Goal: Information Seeking & Learning: Learn about a topic

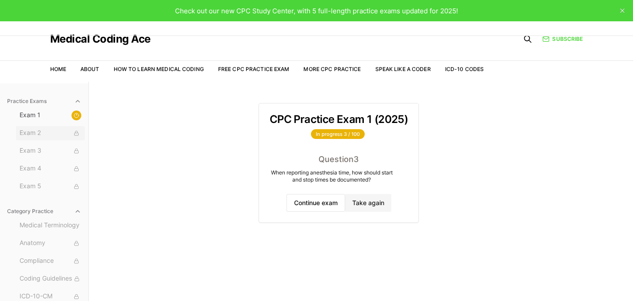
click at [48, 135] on span "Exam 2" at bounding box center [51, 133] width 62 height 10
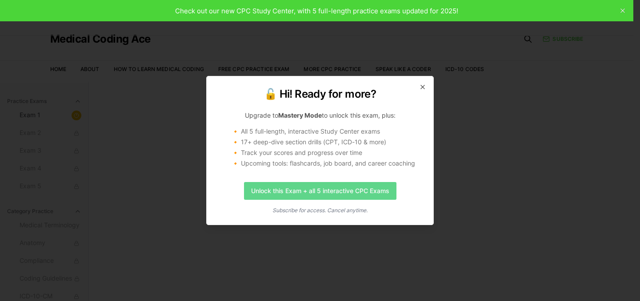
click at [262, 190] on link "Unlock this Exam + all 5 interactive CPC Exams" at bounding box center [320, 191] width 152 height 18
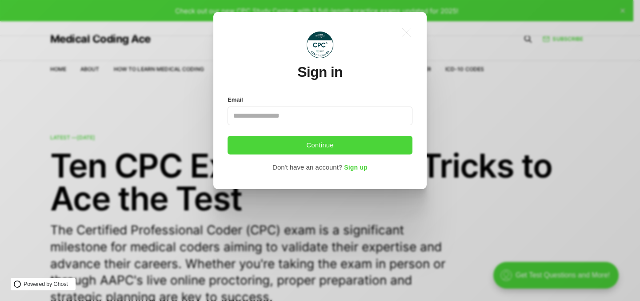
drag, startPoint x: 310, startPoint y: 112, endPoint x: 310, endPoint y: 116, distance: 4.9
click at [310, 112] on input "Email" at bounding box center [319, 116] width 185 height 19
click at [310, 118] on input "Email" at bounding box center [319, 116] width 185 height 19
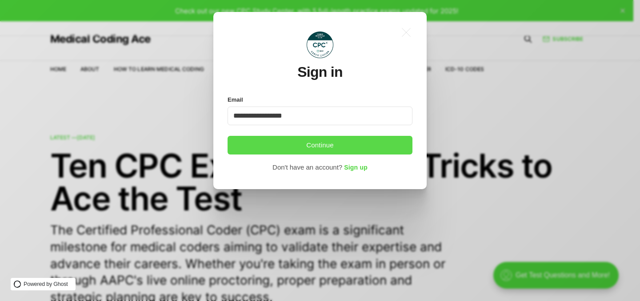
type input "**********"
click at [326, 149] on button "Continue" at bounding box center [319, 145] width 185 height 19
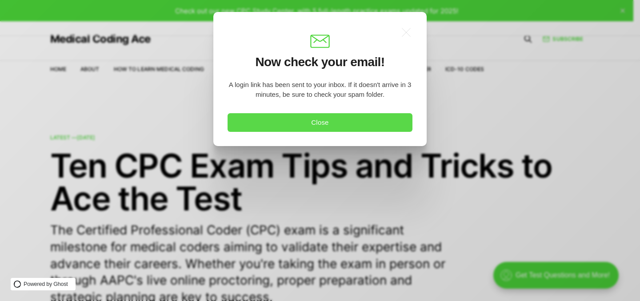
click at [374, 120] on button "Close" at bounding box center [319, 122] width 185 height 19
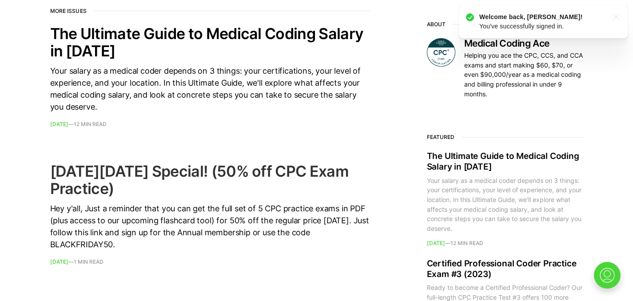
scroll to position [373, 0]
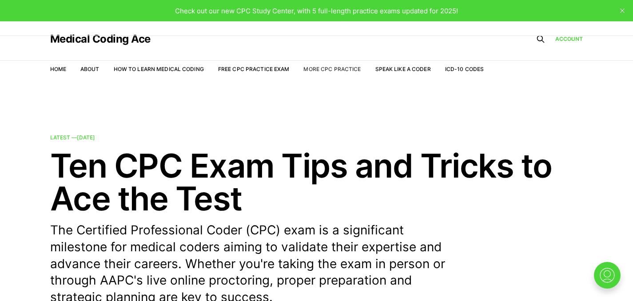
click at [335, 67] on link "More CPC Practice" at bounding box center [331, 69] width 57 height 7
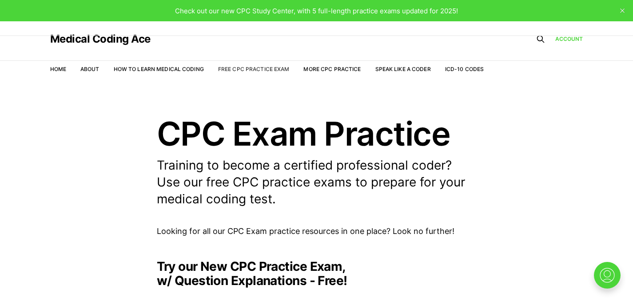
click at [232, 68] on link "Free CPC Practice Exam" at bounding box center [254, 69] width 72 height 7
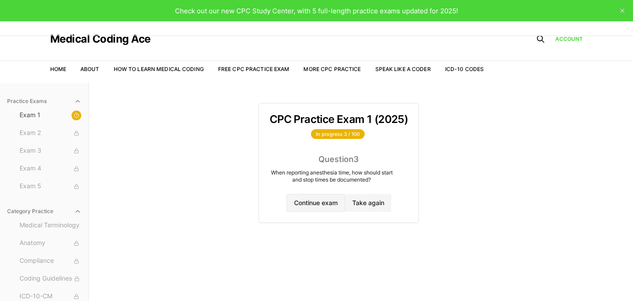
click at [307, 206] on button "Continue exam" at bounding box center [316, 203] width 59 height 18
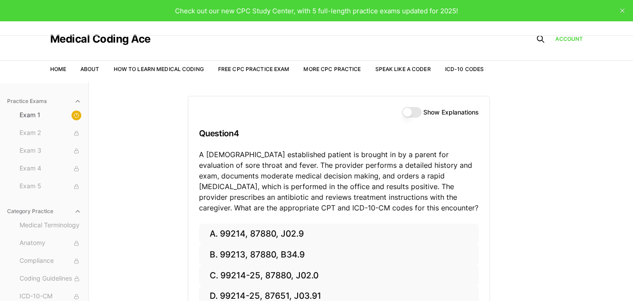
click at [471, 115] on label "Show Explanations" at bounding box center [451, 112] width 56 height 6
click at [422, 115] on button "Show Explanations" at bounding box center [412, 112] width 20 height 11
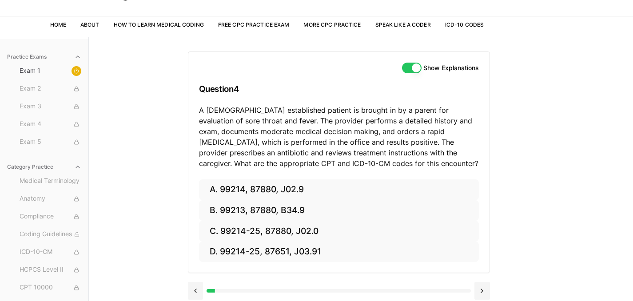
scroll to position [45, 0]
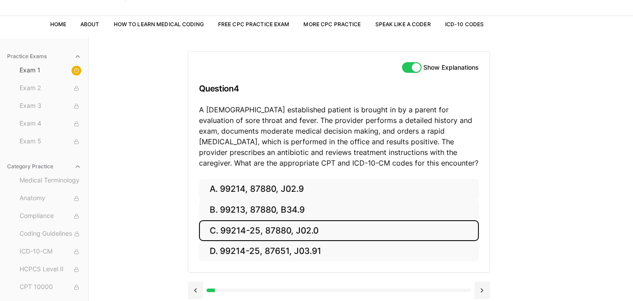
click at [303, 228] on button "C. 99214-25, 87880, J02.0" at bounding box center [339, 230] width 280 height 21
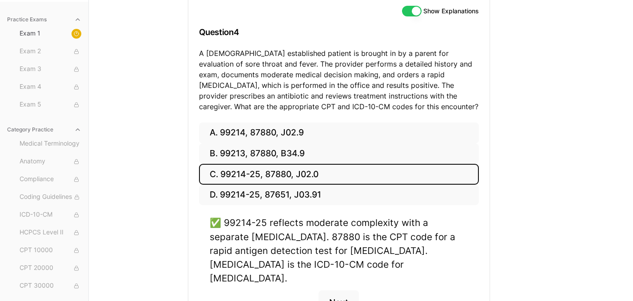
scroll to position [135, 0]
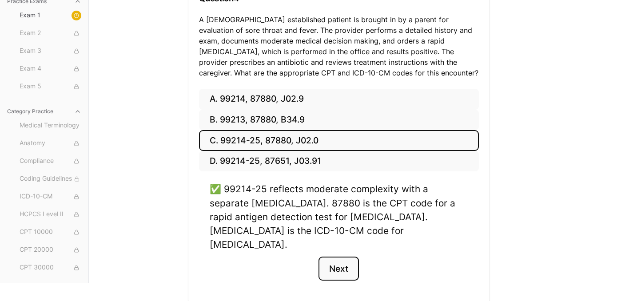
click at [349, 260] on button "Next" at bounding box center [339, 269] width 40 height 24
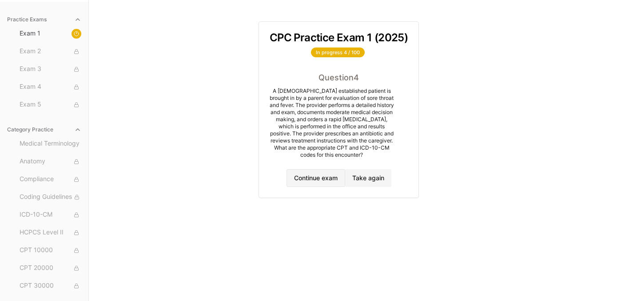
click at [339, 175] on button "Continue exam" at bounding box center [316, 178] width 59 height 18
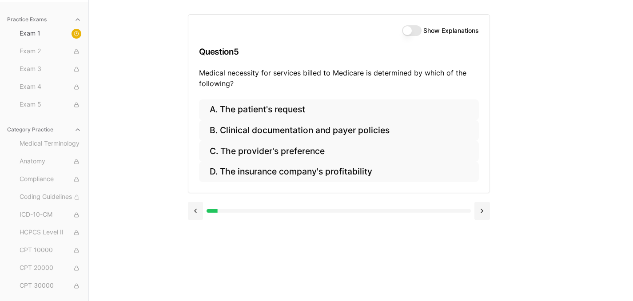
click at [424, 25] on div "Show Explanations" at bounding box center [440, 30] width 77 height 11
click at [421, 33] on div "Show Explanations" at bounding box center [440, 30] width 77 height 11
click at [416, 39] on h3 "Question 5" at bounding box center [339, 52] width 280 height 26
click at [414, 34] on button "Show Explanations" at bounding box center [412, 30] width 20 height 11
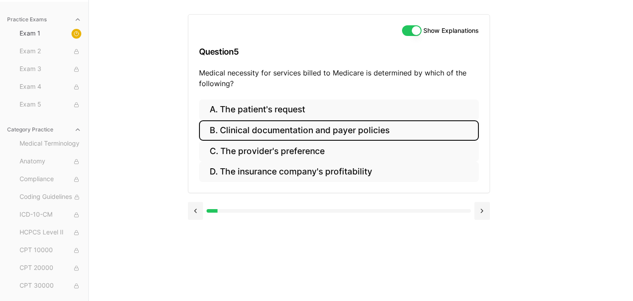
click at [335, 133] on button "B. Clinical documentation and payer policies" at bounding box center [339, 130] width 280 height 21
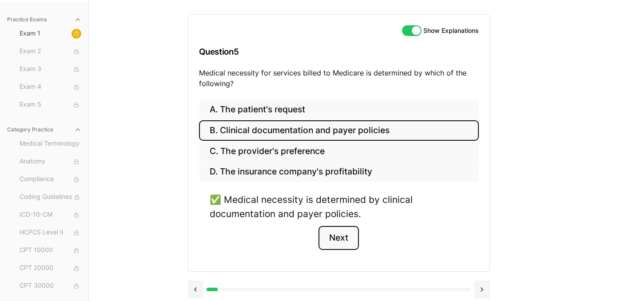
click at [340, 239] on button "Next" at bounding box center [339, 238] width 40 height 24
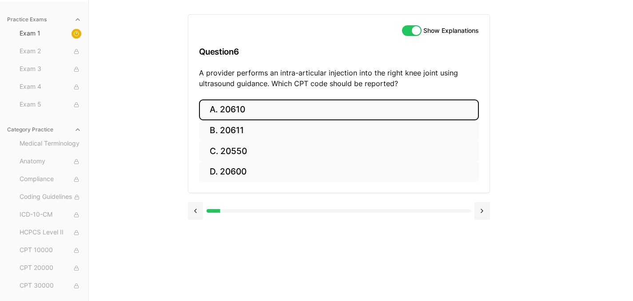
click at [216, 104] on button "A. 20610" at bounding box center [339, 110] width 280 height 21
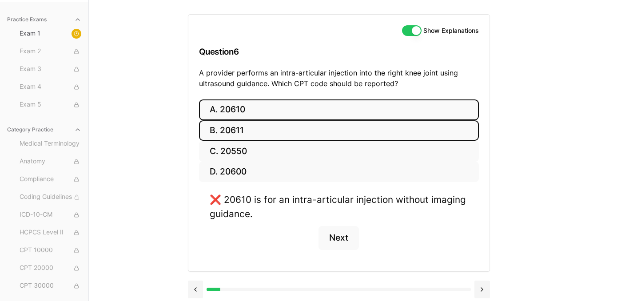
click at [270, 131] on button "B. 20611" at bounding box center [339, 130] width 280 height 21
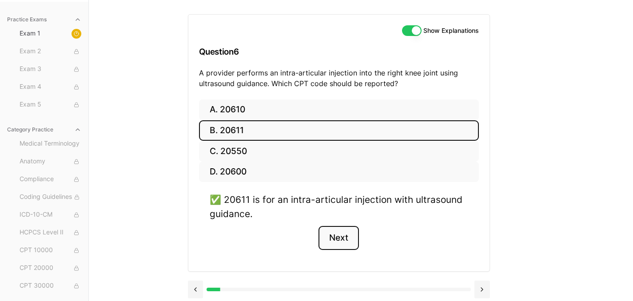
click at [343, 239] on button "Next" at bounding box center [339, 238] width 40 height 24
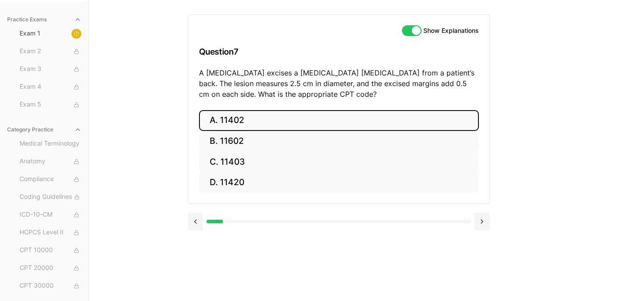
click at [216, 114] on button "A. 11402" at bounding box center [339, 120] width 280 height 21
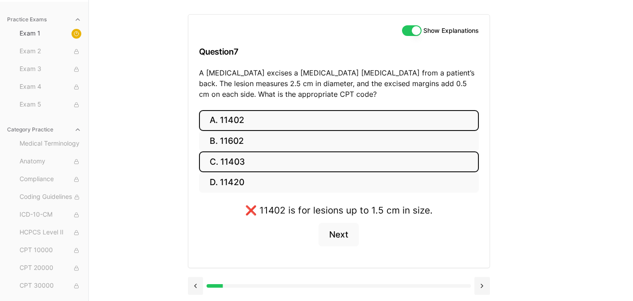
click at [217, 160] on button "C. 11403" at bounding box center [339, 161] width 280 height 21
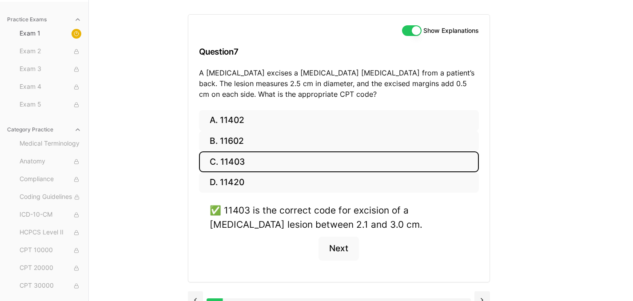
scroll to position [96, 0]
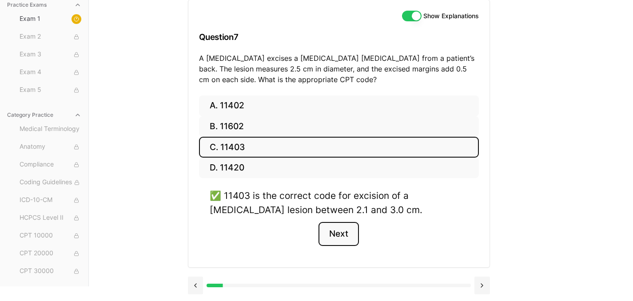
click at [337, 238] on button "Next" at bounding box center [339, 234] width 40 height 24
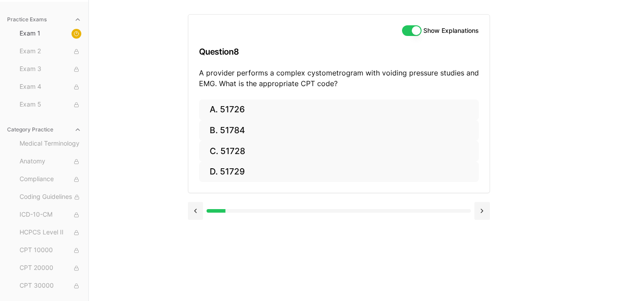
scroll to position [82, 0]
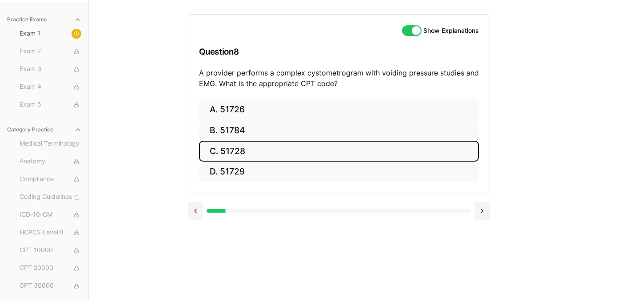
click at [296, 151] on button "C. 51728" at bounding box center [339, 151] width 280 height 21
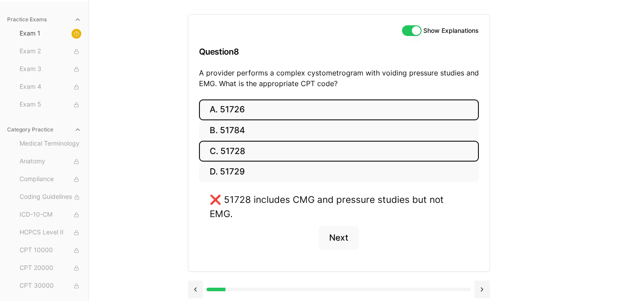
click at [248, 102] on button "A. 51726" at bounding box center [339, 110] width 280 height 21
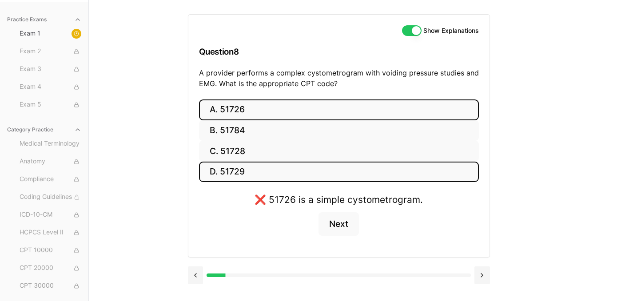
click at [210, 175] on button "D. 51729" at bounding box center [339, 172] width 280 height 21
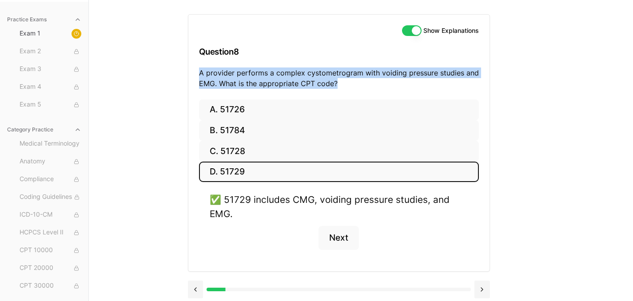
drag, startPoint x: 339, startPoint y: 83, endPoint x: 196, endPoint y: 72, distance: 143.1
click at [196, 72] on div "Show Explanations Question 8 A provider performs a complex cystometrogram with …" at bounding box center [338, 57] width 301 height 85
copy p "A provider performs a complex cystometrogram with voiding pressure studies and …"
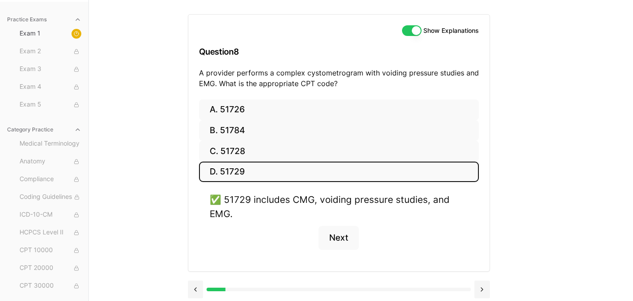
click at [137, 114] on div "Practice Exams Exam 1 Exam 2 Exam 3 Exam 4 Exam 5 Category Practice Medical Ter…" at bounding box center [316, 150] width 633 height 301
click at [343, 240] on button "Next" at bounding box center [339, 238] width 40 height 24
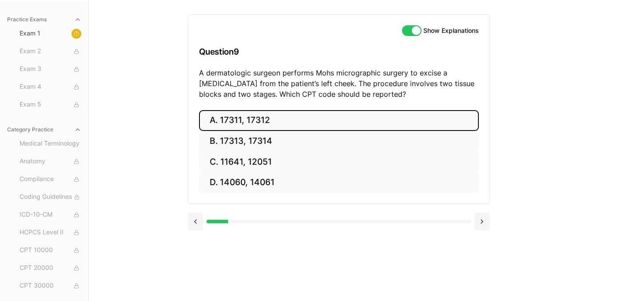
click at [242, 127] on button "A. 17311, 17312" at bounding box center [339, 120] width 280 height 21
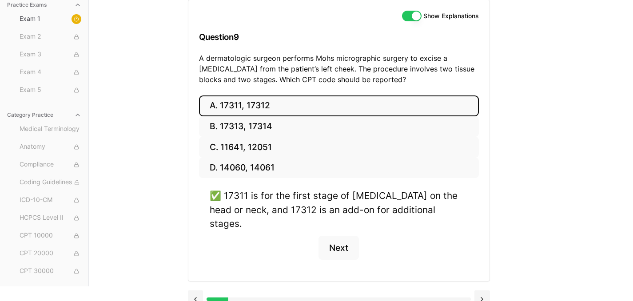
scroll to position [96, 0]
click at [349, 240] on button "Next" at bounding box center [339, 248] width 40 height 24
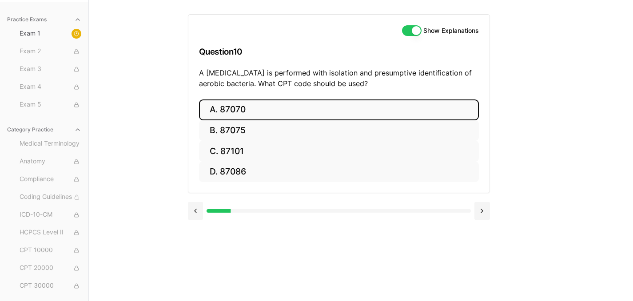
click at [228, 118] on button "A. 87070" at bounding box center [339, 110] width 280 height 21
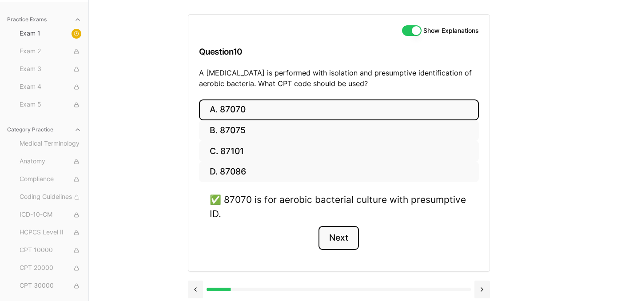
click at [332, 242] on button "Next" at bounding box center [339, 238] width 40 height 24
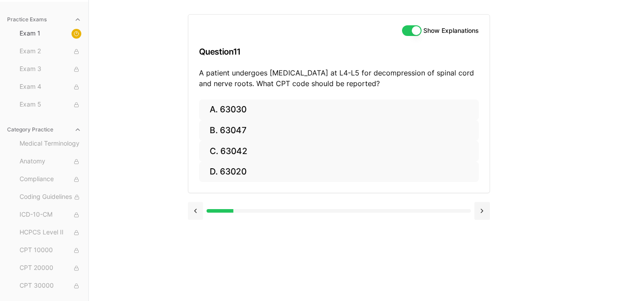
click at [196, 209] on button at bounding box center [196, 211] width 16 height 18
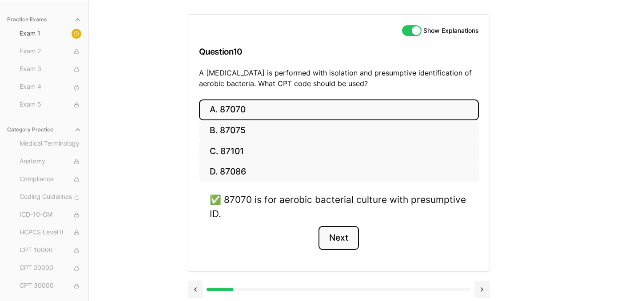
click at [334, 241] on button "Next" at bounding box center [339, 238] width 40 height 24
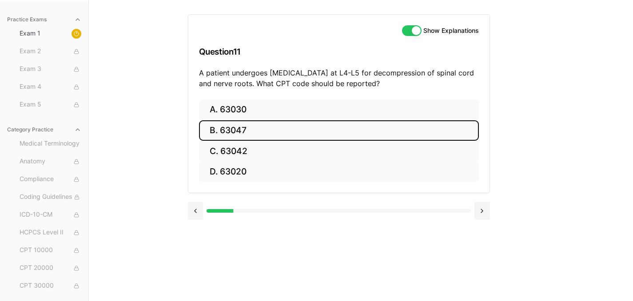
click at [225, 135] on button "B. 63047" at bounding box center [339, 130] width 280 height 21
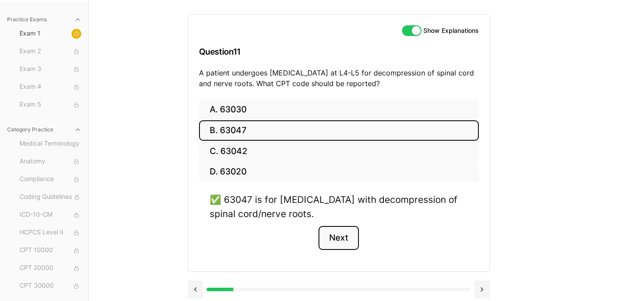
click at [332, 247] on button "Next" at bounding box center [339, 238] width 40 height 24
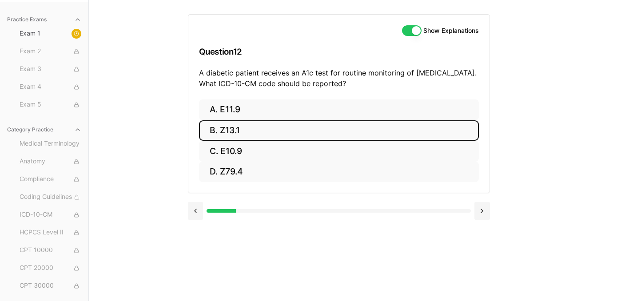
click at [247, 131] on button "B. Z13.1" at bounding box center [339, 130] width 280 height 21
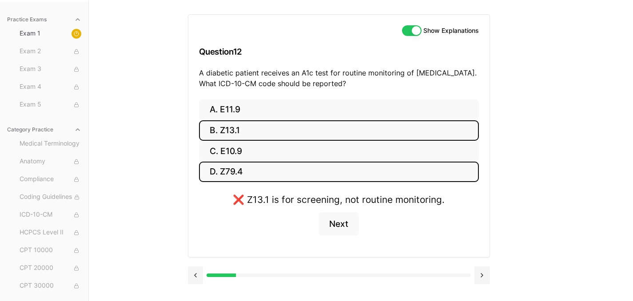
click at [239, 174] on button "D. Z79.4" at bounding box center [339, 172] width 280 height 21
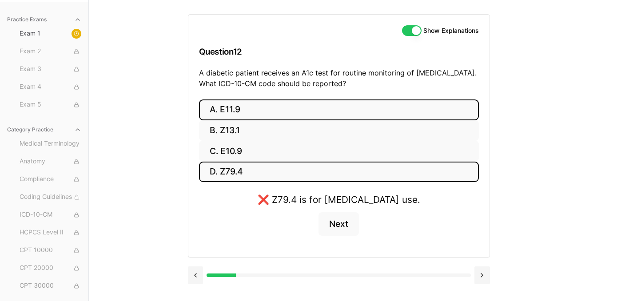
click at [251, 109] on button "A. E11.9" at bounding box center [339, 110] width 280 height 21
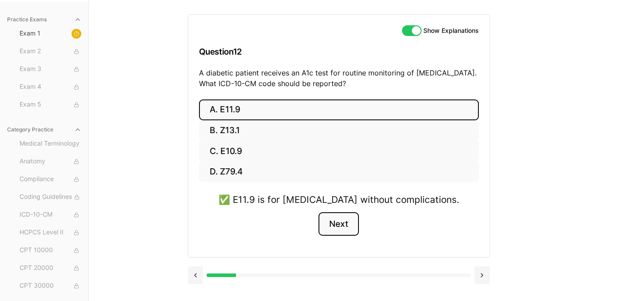
drag, startPoint x: 347, startPoint y: 231, endPoint x: 334, endPoint y: 223, distance: 16.2
click at [347, 231] on button "Next" at bounding box center [339, 224] width 40 height 24
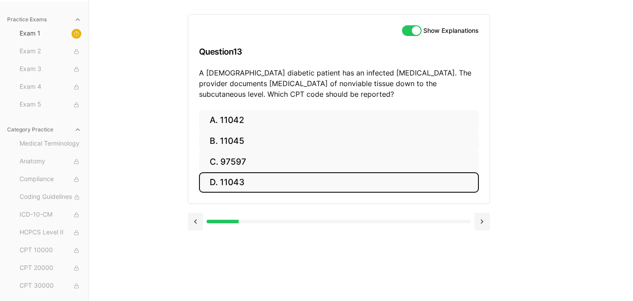
click at [225, 176] on button "D. 11043" at bounding box center [339, 182] width 280 height 21
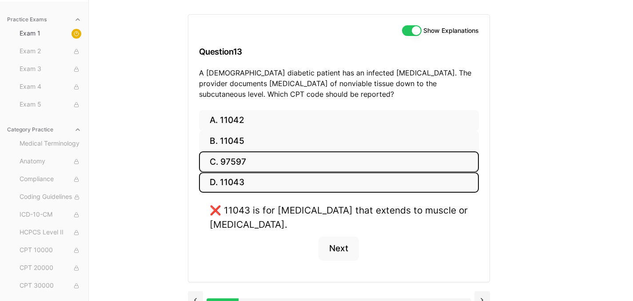
click at [226, 157] on button "C. 97597" at bounding box center [339, 161] width 280 height 21
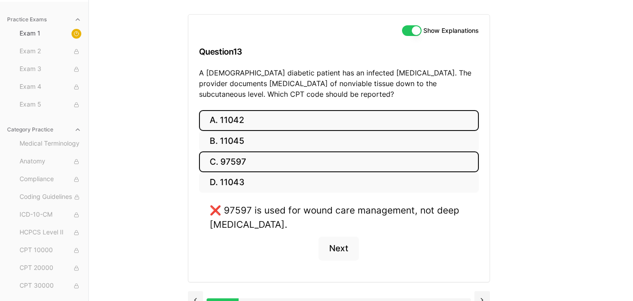
click at [224, 115] on button "A. 11042" at bounding box center [339, 120] width 280 height 21
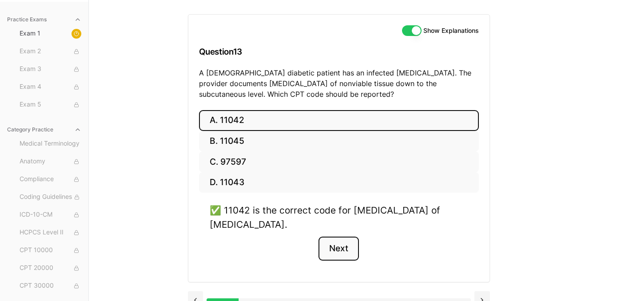
click at [347, 242] on button "Next" at bounding box center [339, 249] width 40 height 24
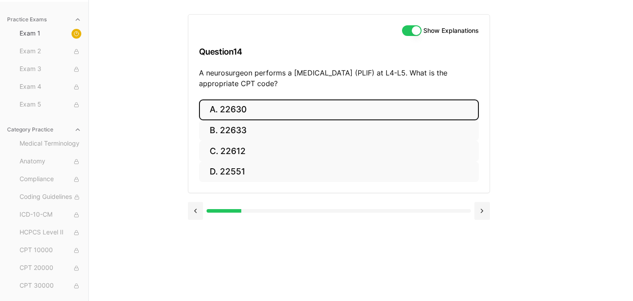
click at [242, 116] on button "A. 22630" at bounding box center [339, 110] width 280 height 21
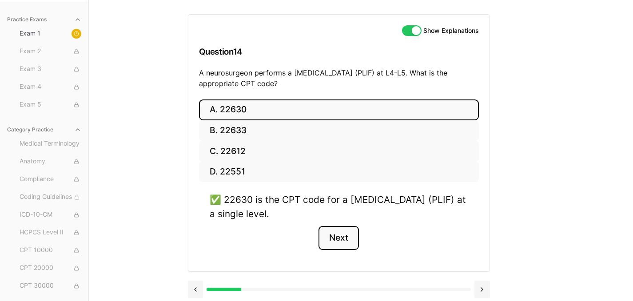
click at [345, 243] on button "Next" at bounding box center [339, 238] width 40 height 24
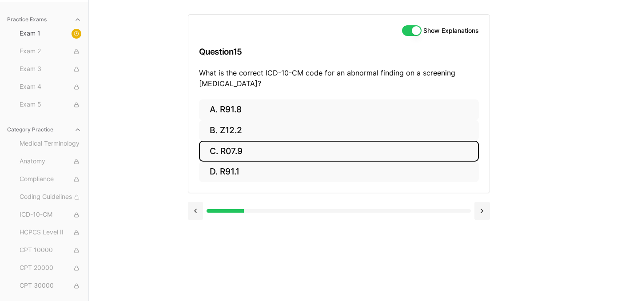
click at [221, 147] on button "C. R07.9" at bounding box center [339, 151] width 280 height 21
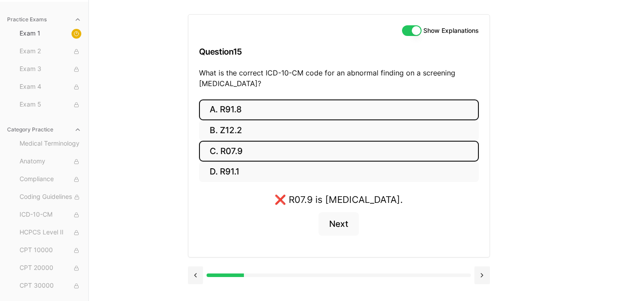
click at [224, 101] on button "A. R91.8" at bounding box center [339, 110] width 280 height 21
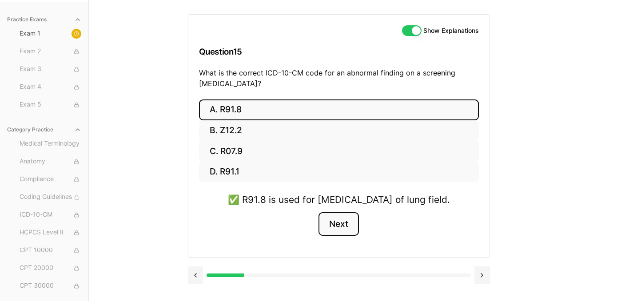
click at [339, 235] on button "Next" at bounding box center [339, 224] width 40 height 24
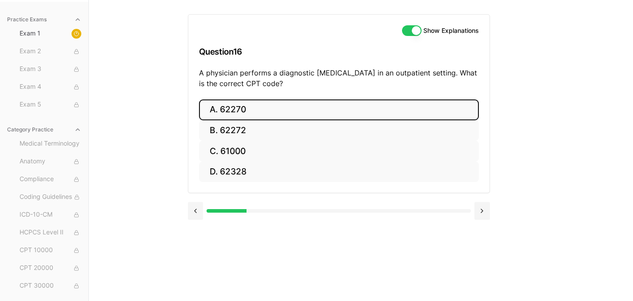
click at [226, 105] on button "A. 62270" at bounding box center [339, 110] width 280 height 21
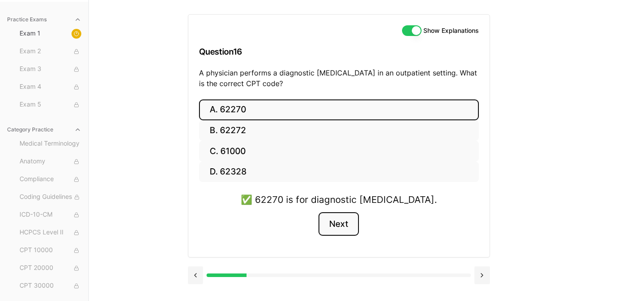
click at [331, 223] on button "Next" at bounding box center [339, 224] width 40 height 24
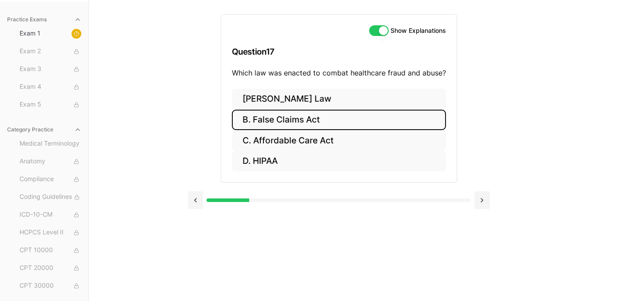
click at [291, 122] on button "B. False Claims Act" at bounding box center [339, 120] width 214 height 21
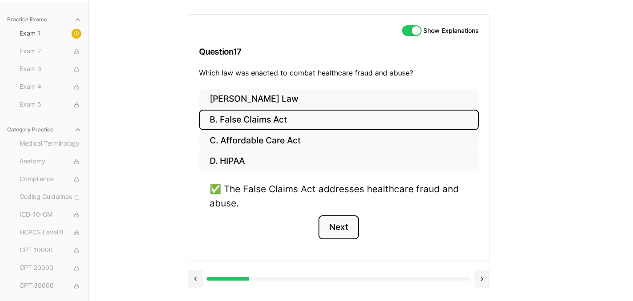
click at [336, 230] on button "Next" at bounding box center [339, 227] width 40 height 24
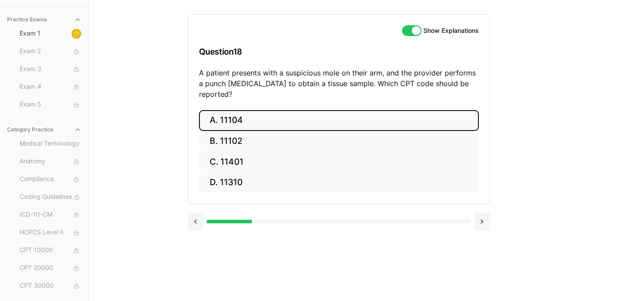
click at [290, 111] on button "A. 11104" at bounding box center [339, 120] width 280 height 21
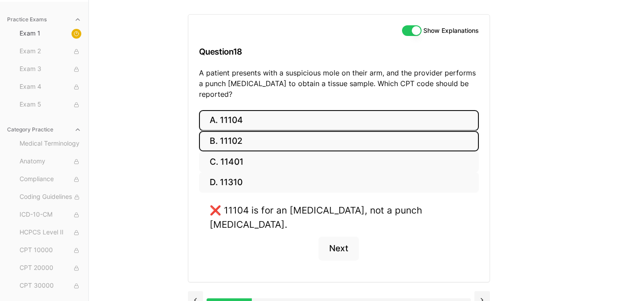
click at [246, 137] on button "B. 11102" at bounding box center [339, 141] width 280 height 21
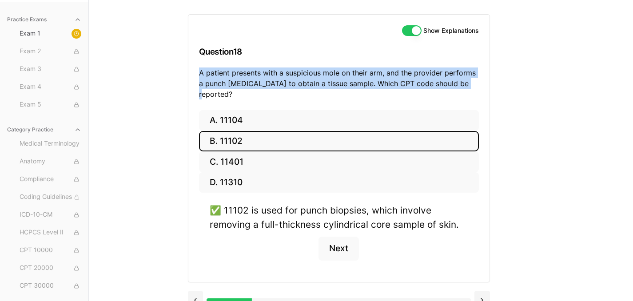
drag, startPoint x: 467, startPoint y: 82, endPoint x: 238, endPoint y: 63, distance: 229.6
click at [241, 61] on div "Show Explanations Question 18 A patient presents with a suspicious mole on thei…" at bounding box center [338, 63] width 301 height 96
copy div "A patient presents with a suspicious mole on their arm, and the provider perfor…"
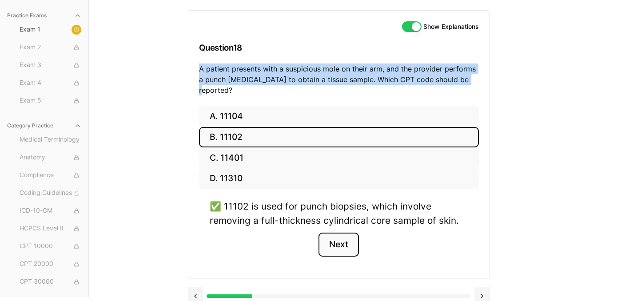
click at [335, 241] on button "Next" at bounding box center [339, 245] width 40 height 24
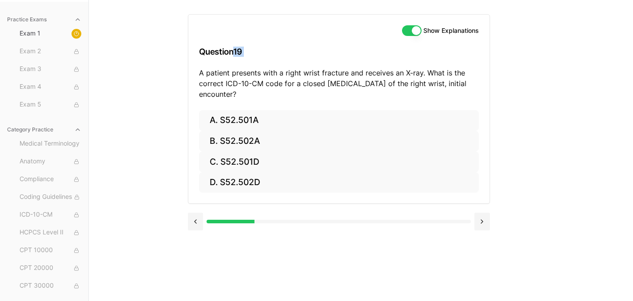
scroll to position [82, 0]
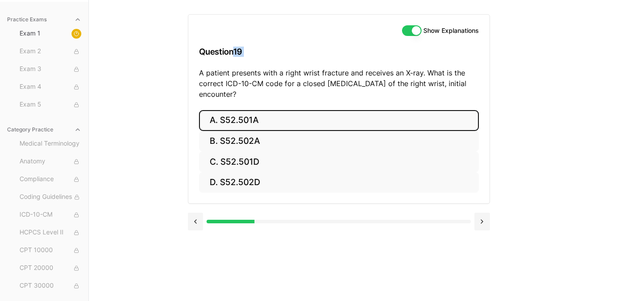
click at [254, 124] on button "A. S52.501A" at bounding box center [339, 120] width 280 height 21
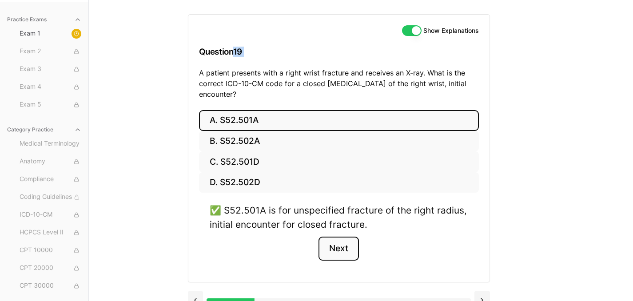
click at [355, 255] on button "Next" at bounding box center [339, 249] width 40 height 24
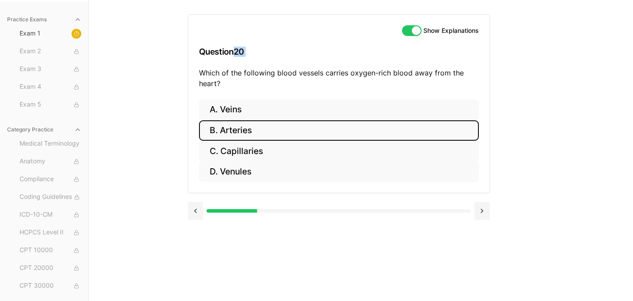
click at [236, 131] on button "B. Arteries" at bounding box center [339, 130] width 280 height 21
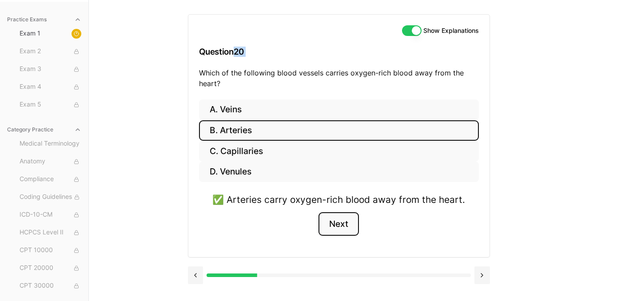
click at [347, 224] on button "Next" at bounding box center [339, 224] width 40 height 24
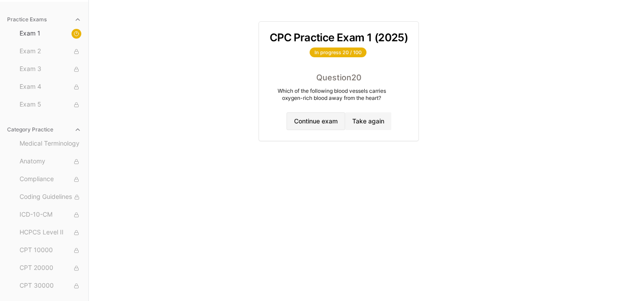
click at [311, 117] on button "Continue exam" at bounding box center [316, 121] width 59 height 18
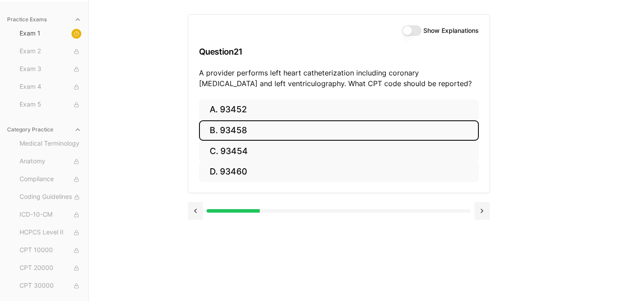
click at [281, 135] on button "B. 93458" at bounding box center [339, 130] width 280 height 21
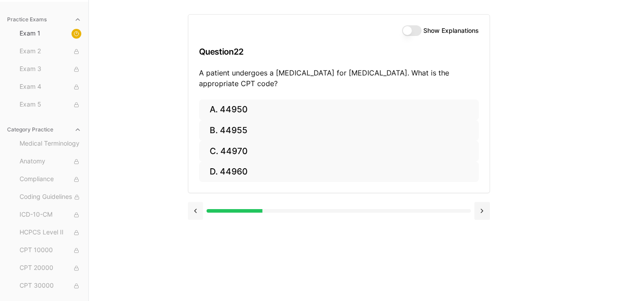
click at [192, 213] on button at bounding box center [196, 211] width 16 height 18
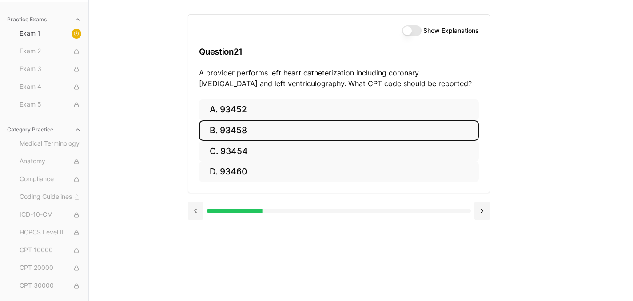
click at [456, 32] on label "Show Explanations" at bounding box center [451, 31] width 56 height 6
click at [422, 32] on button "Show Explanations" at bounding box center [412, 30] width 20 height 11
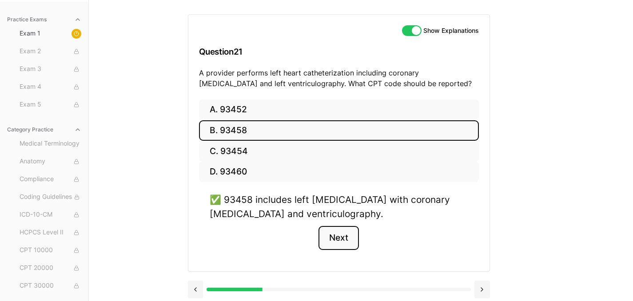
click at [336, 240] on button "Next" at bounding box center [339, 238] width 40 height 24
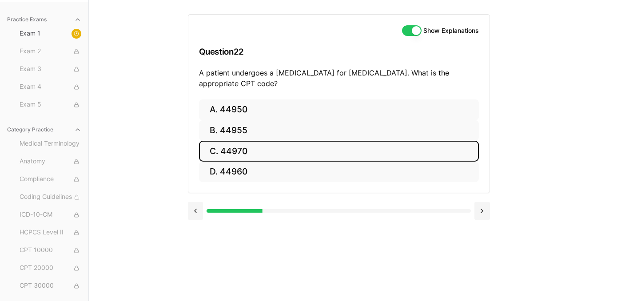
click at [235, 152] on button "C. 44970" at bounding box center [339, 151] width 280 height 21
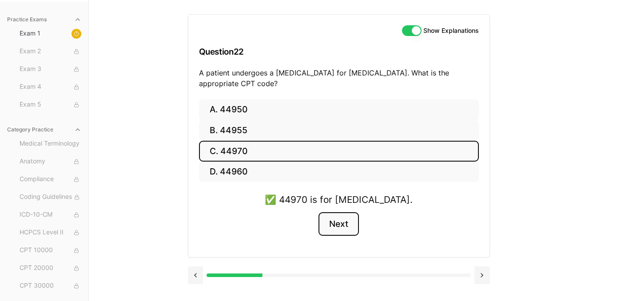
click at [335, 220] on button "Next" at bounding box center [339, 224] width 40 height 24
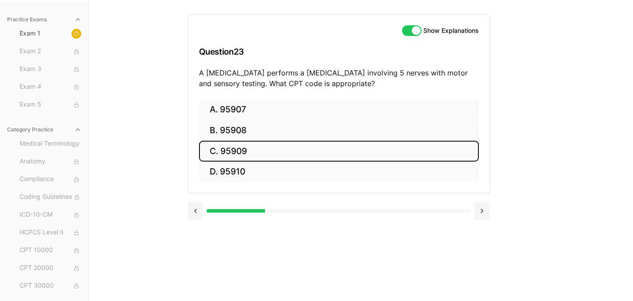
click at [248, 146] on button "C. 95909" at bounding box center [339, 151] width 280 height 21
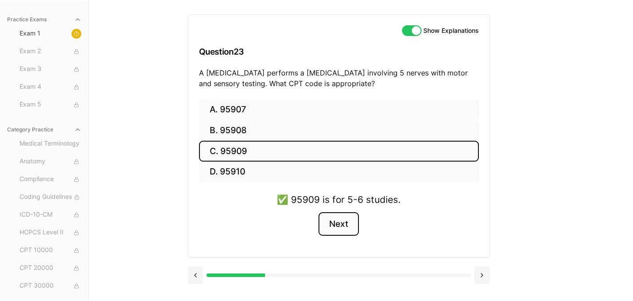
click at [335, 230] on button "Next" at bounding box center [339, 224] width 40 height 24
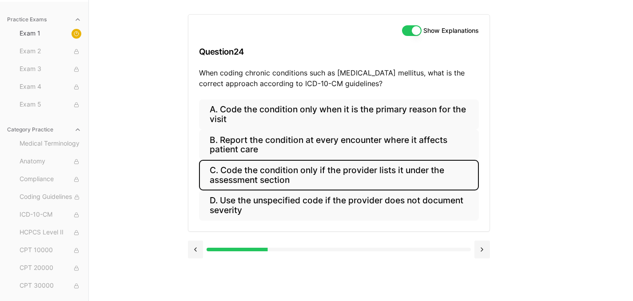
click at [234, 180] on button "C. Code the condition only if the provider lists it under the assessment section" at bounding box center [339, 175] width 280 height 30
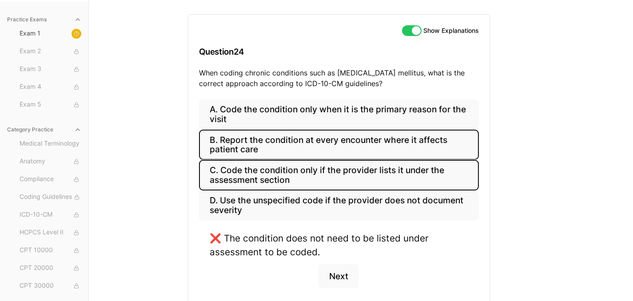
click at [234, 149] on button "B. Report the condition at every encounter where it affects patient care" at bounding box center [339, 145] width 280 height 30
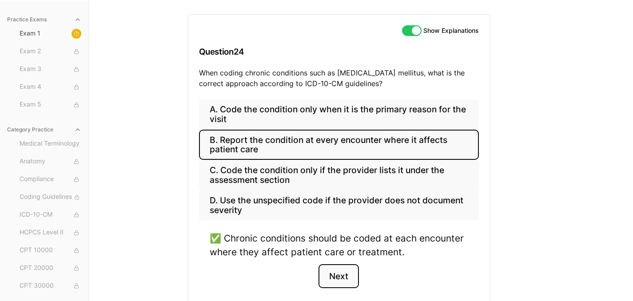
click at [348, 281] on button "Next" at bounding box center [339, 276] width 40 height 24
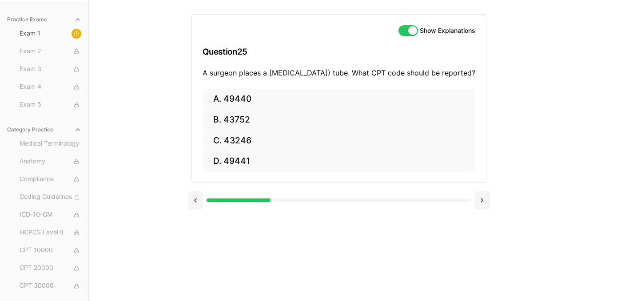
click at [180, 195] on div "Practice Exams Exam 1 Exam 2 Exam 3 Exam 4 Exam 5 Category Practice Medical Ter…" at bounding box center [316, 150] width 633 height 301
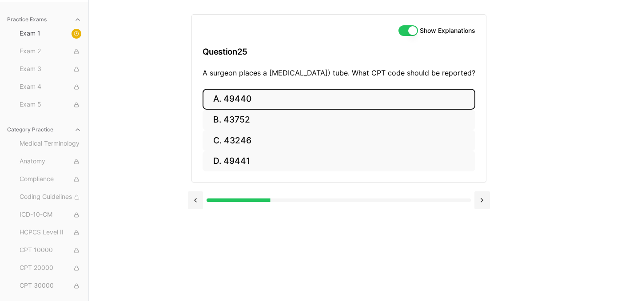
click at [253, 110] on button "A. 49440" at bounding box center [339, 99] width 273 height 21
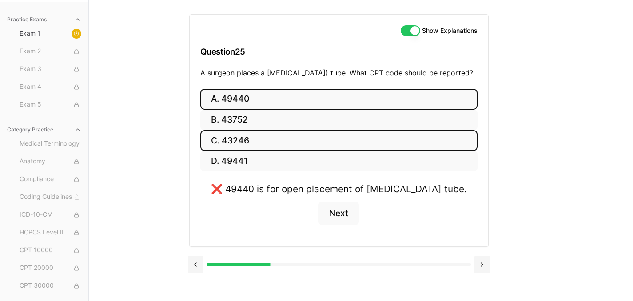
click at [225, 151] on button "C. 43246" at bounding box center [338, 140] width 277 height 21
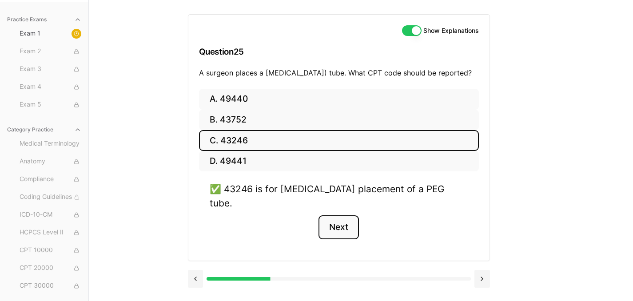
click at [345, 224] on button "Next" at bounding box center [339, 227] width 40 height 24
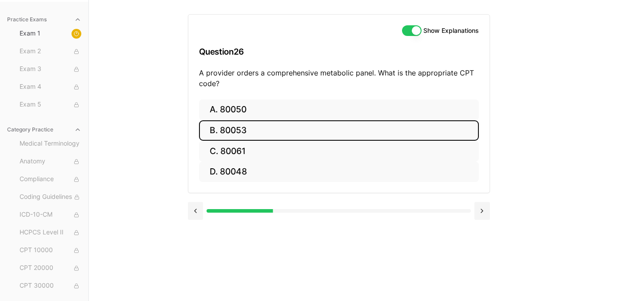
click at [240, 131] on button "B. 80053" at bounding box center [339, 130] width 280 height 21
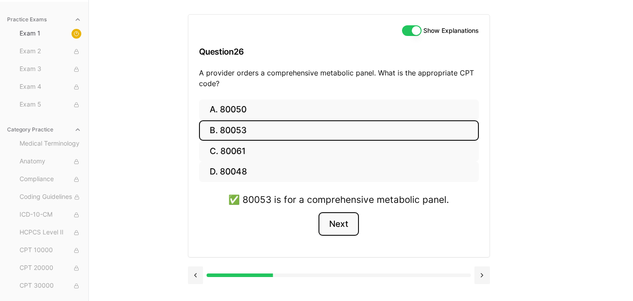
click at [345, 227] on button "Next" at bounding box center [339, 224] width 40 height 24
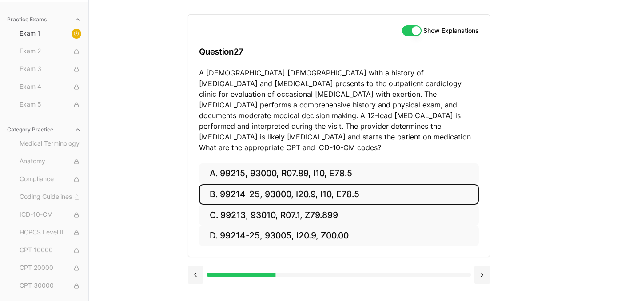
click at [246, 184] on button "B. 99214-25, 93000, I20.9, I10, E78.5" at bounding box center [339, 194] width 280 height 21
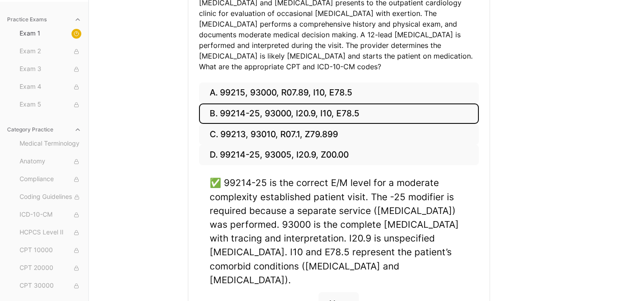
scroll to position [171, 0]
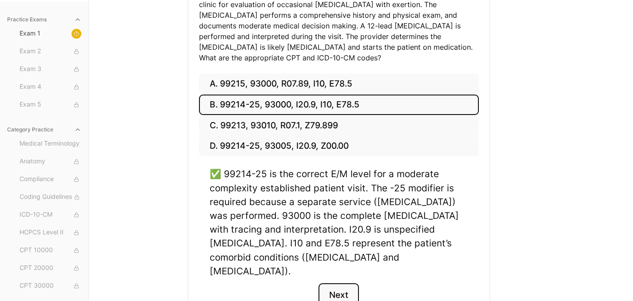
click at [333, 283] on button "Next" at bounding box center [339, 295] width 40 height 24
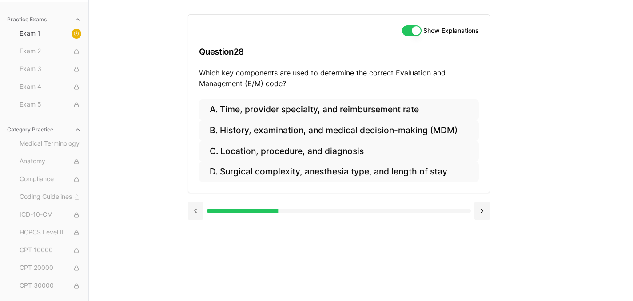
scroll to position [82, 0]
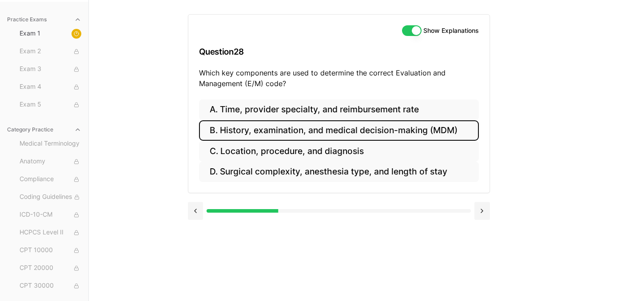
click at [259, 128] on button "B. History, examination, and medical decision-making (MDM)" at bounding box center [339, 130] width 280 height 21
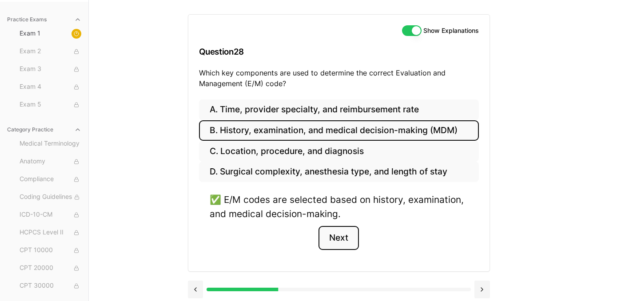
click at [336, 240] on button "Next" at bounding box center [339, 238] width 40 height 24
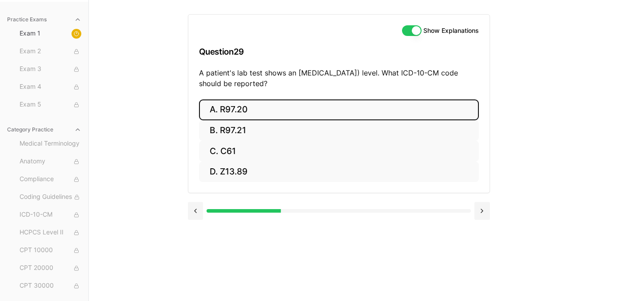
click at [258, 108] on button "A. R97.20" at bounding box center [339, 110] width 280 height 21
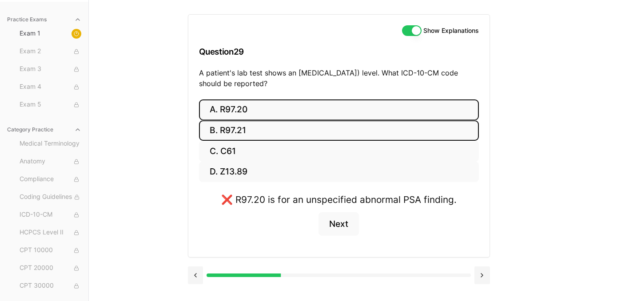
click at [263, 126] on button "B. R97.21" at bounding box center [339, 130] width 280 height 21
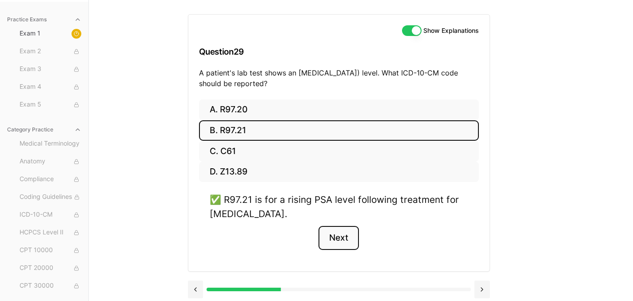
click at [355, 241] on button "Next" at bounding box center [339, 238] width 40 height 24
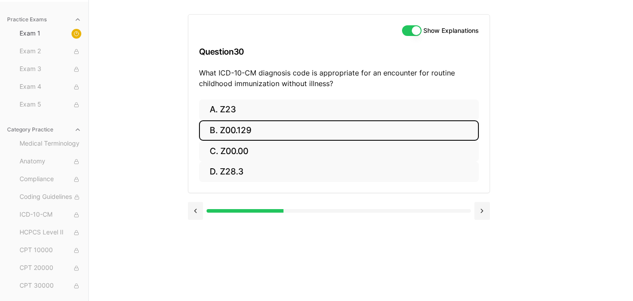
click at [227, 138] on button "B. Z00.129" at bounding box center [339, 130] width 280 height 21
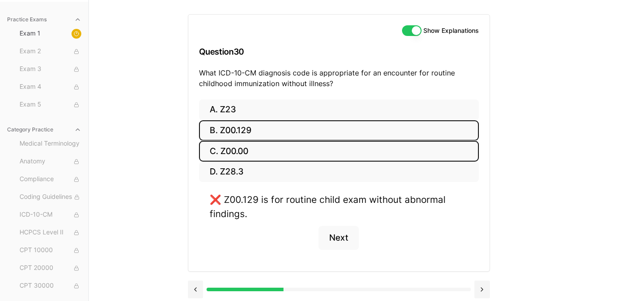
click at [247, 152] on button "C. Z00.00" at bounding box center [339, 151] width 280 height 21
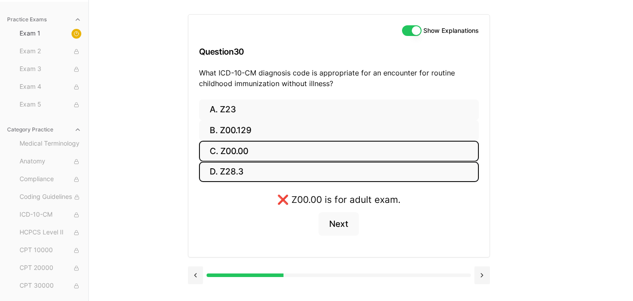
click at [230, 181] on button "D. Z28.3" at bounding box center [339, 172] width 280 height 21
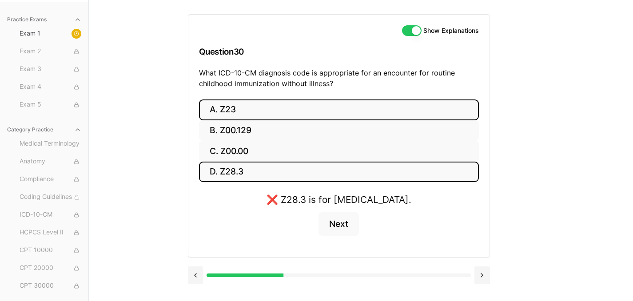
click at [250, 114] on button "A. Z23" at bounding box center [339, 110] width 280 height 21
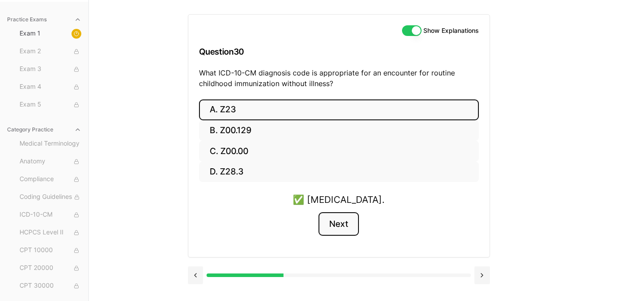
click at [345, 225] on button "Next" at bounding box center [339, 224] width 40 height 24
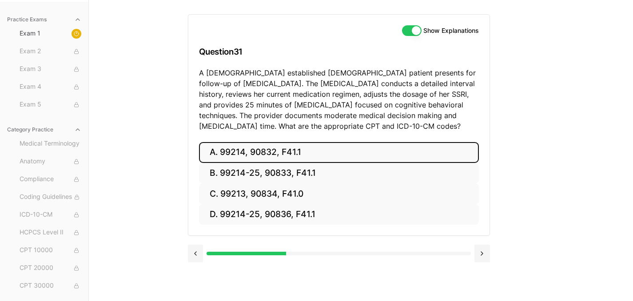
click at [251, 152] on button "A. 99214, 90832, F41.1" at bounding box center [339, 152] width 280 height 21
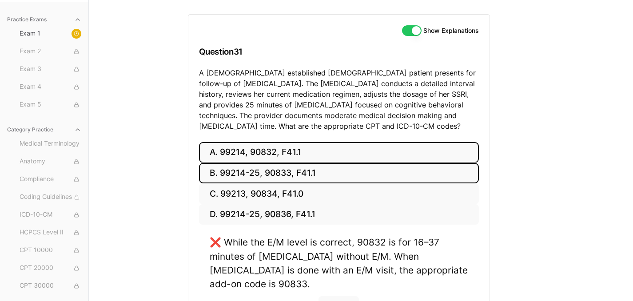
click at [236, 178] on button "B. 99214-25, 90833, F41.1" at bounding box center [339, 173] width 280 height 21
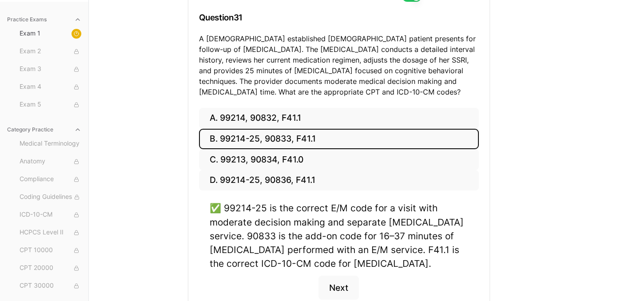
scroll to position [129, 0]
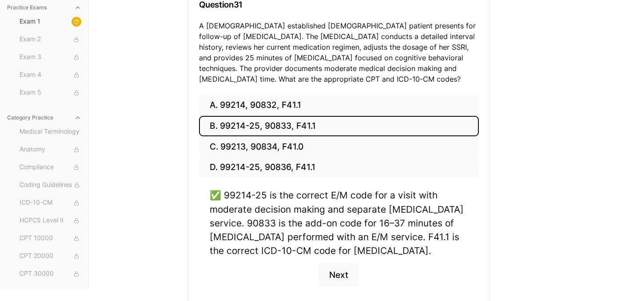
click at [341, 263] on div "✅ 99214-25 is the correct E/M code for a visit with moderate decision making an…" at bounding box center [339, 242] width 280 height 109
click at [340, 269] on button "Next" at bounding box center [339, 275] width 40 height 24
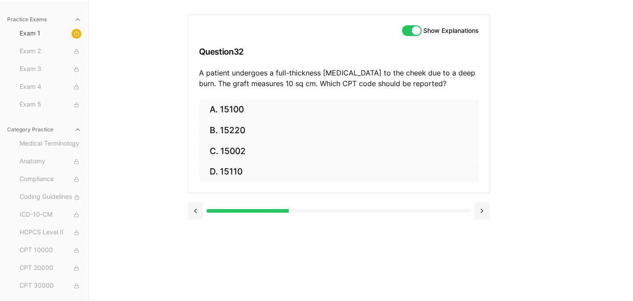
scroll to position [82, 0]
